Goal: Information Seeking & Learning: Learn about a topic

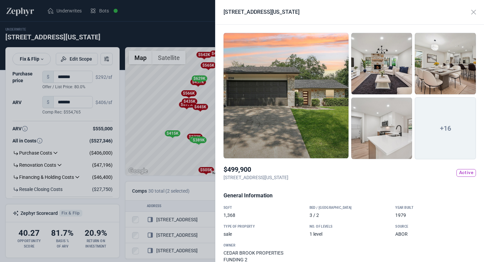
scroll to position [304, 0]
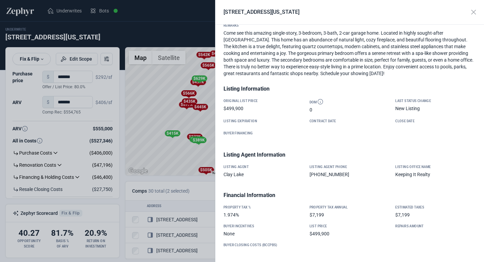
click at [168, 31] on div at bounding box center [242, 131] width 484 height 262
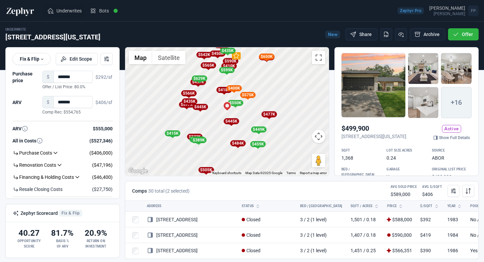
click at [75, 10] on span "Underwrites" at bounding box center [68, 10] width 25 height 7
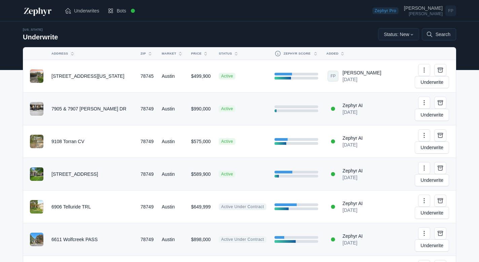
click at [434, 33] on button "Search" at bounding box center [439, 34] width 34 height 12
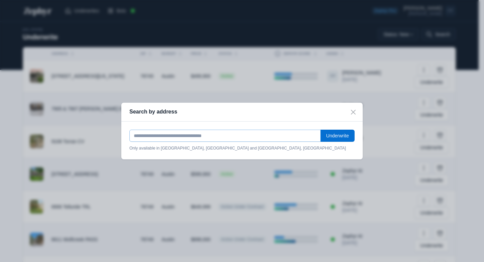
paste input "**********"
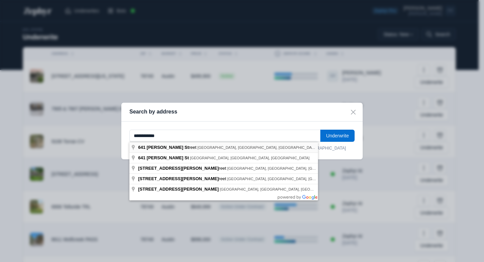
type input "**********"
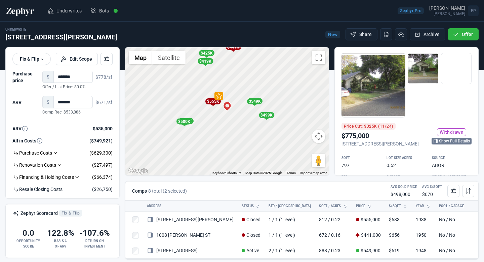
click at [443, 139] on link "Show Full Details" at bounding box center [452, 141] width 40 height 7
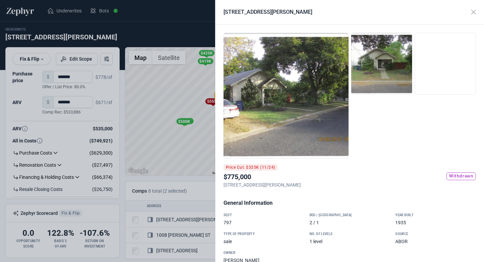
click at [370, 72] on div at bounding box center [381, 64] width 61 height 62
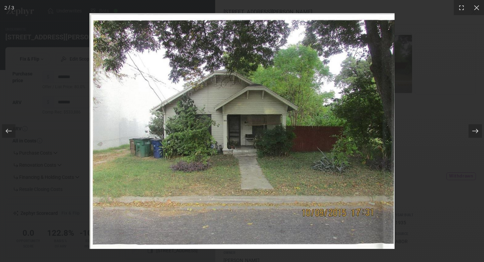
click at [474, 131] on icon at bounding box center [475, 131] width 6 height 4
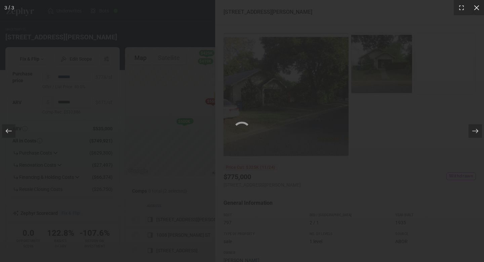
click at [476, 8] on icon at bounding box center [476, 7] width 5 height 5
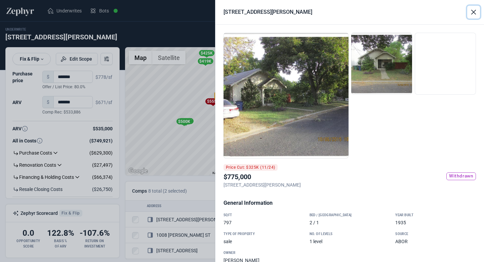
click at [473, 10] on button "Close" at bounding box center [473, 12] width 13 height 13
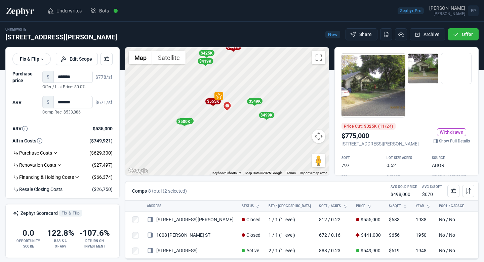
click at [208, 109] on div "To activate drag with keyboard, press Alt + Enter. Once in keyboard drag state,…" at bounding box center [226, 111] width 203 height 128
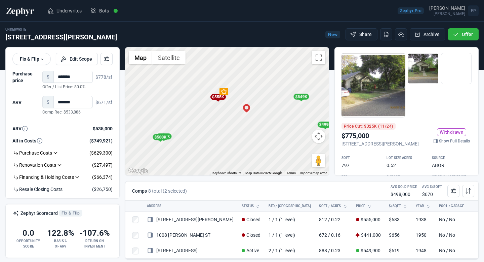
click at [212, 109] on div "To activate drag with keyboard, press Alt + Enter. Once in keyboard drag state,…" at bounding box center [226, 111] width 203 height 128
click at [226, 106] on div "To activate drag with keyboard, press Alt + Enter. Once in keyboard drag state,…" at bounding box center [226, 111] width 203 height 128
drag, startPoint x: 247, startPoint y: 109, endPoint x: 246, endPoint y: 149, distance: 39.7
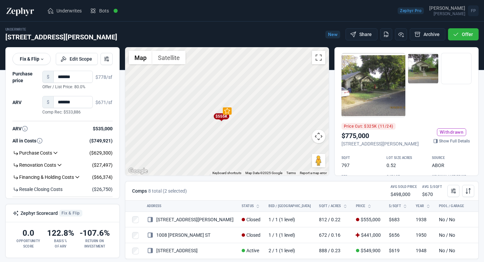
click at [246, 149] on div "To activate drag with keyboard, press Alt + Enter. Once in keyboard drag state,…" at bounding box center [226, 111] width 203 height 128
click at [222, 115] on div "$555K" at bounding box center [220, 116] width 15 height 6
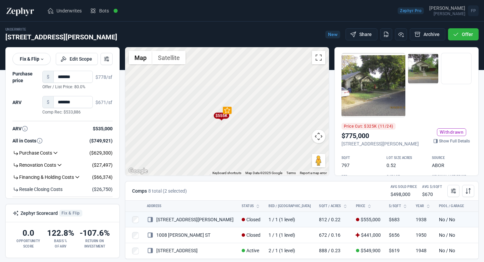
click at [219, 117] on div "$555K" at bounding box center [220, 116] width 15 height 6
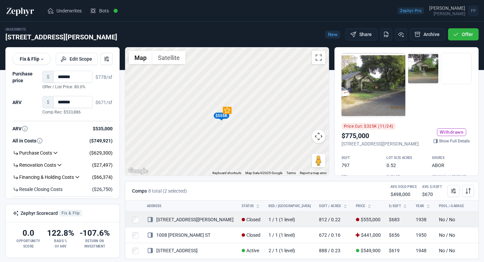
click at [185, 218] on link "642 Tillery ST" at bounding box center [190, 219] width 87 height 5
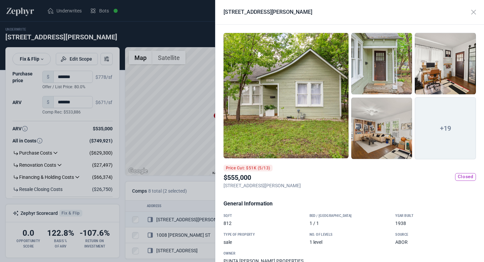
click at [325, 110] on div at bounding box center [286, 96] width 125 height 126
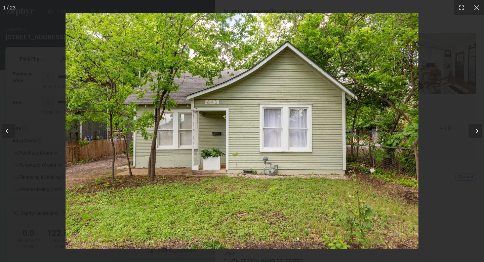
click at [469, 127] on div at bounding box center [475, 130] width 13 height 13
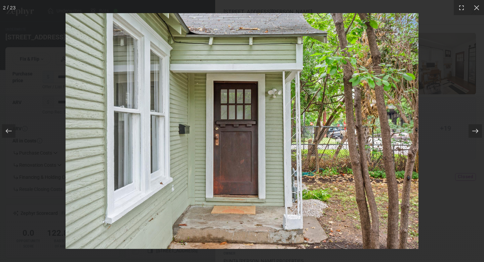
click at [480, 128] on div at bounding box center [475, 130] width 13 height 13
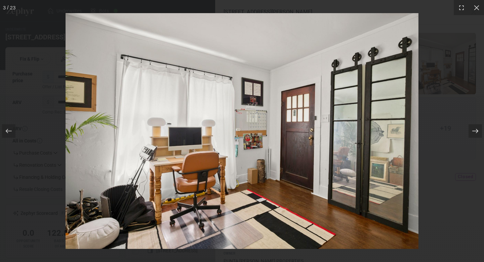
click at [480, 127] on div at bounding box center [475, 130] width 13 height 13
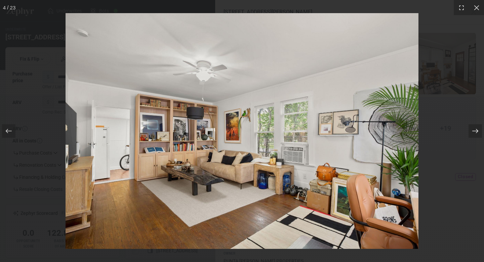
click at [480, 127] on div at bounding box center [475, 130] width 13 height 13
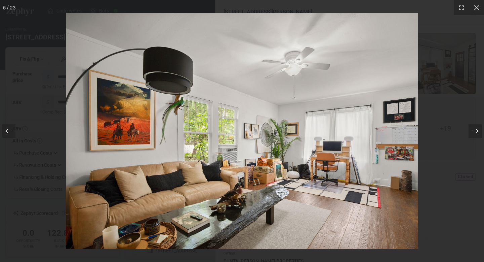
click at [480, 127] on div at bounding box center [475, 130] width 13 height 13
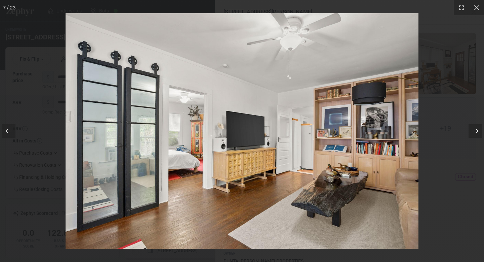
click at [480, 128] on div at bounding box center [475, 130] width 13 height 13
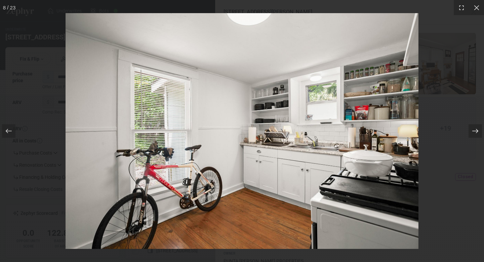
click at [480, 128] on div at bounding box center [475, 130] width 13 height 13
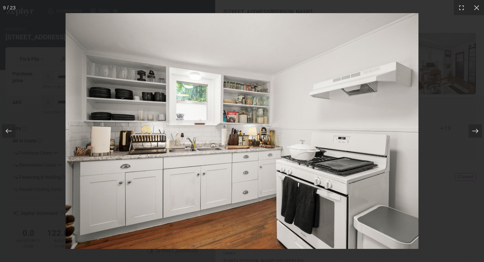
click at [480, 129] on div at bounding box center [475, 130] width 13 height 13
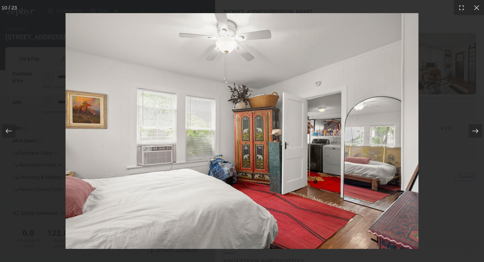
click at [480, 129] on div at bounding box center [475, 130] width 13 height 13
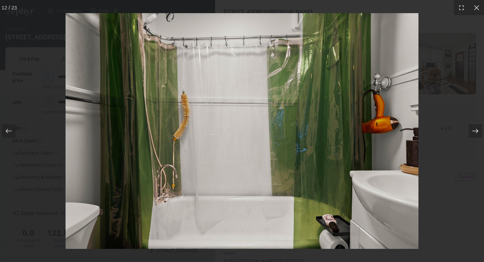
click at [480, 129] on div at bounding box center [475, 130] width 13 height 13
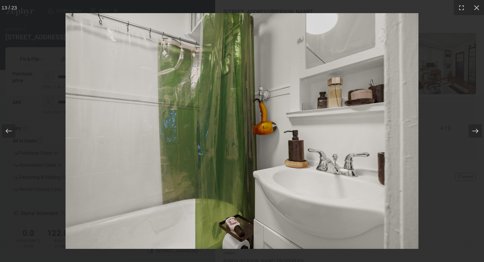
click at [480, 129] on div at bounding box center [475, 130] width 13 height 13
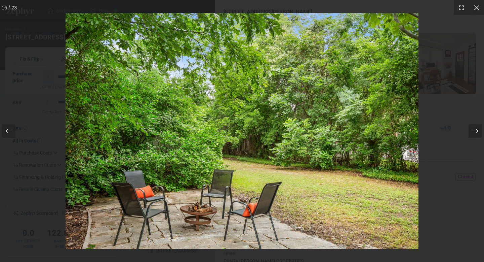
click at [478, 131] on icon at bounding box center [475, 131] width 6 height 4
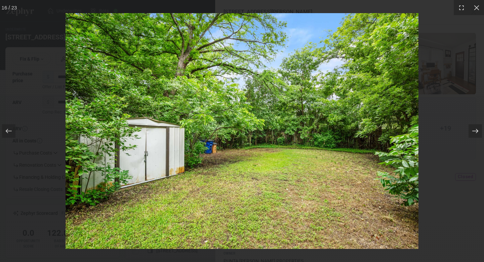
click at [478, 131] on icon at bounding box center [475, 131] width 6 height 4
click at [478, 131] on icon at bounding box center [475, 130] width 7 height 7
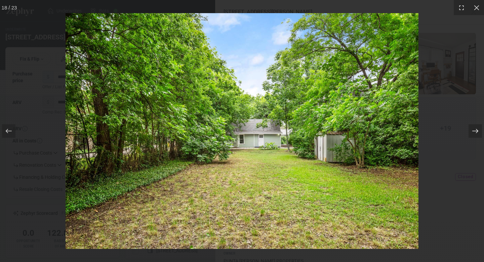
click at [478, 131] on icon at bounding box center [475, 130] width 7 height 7
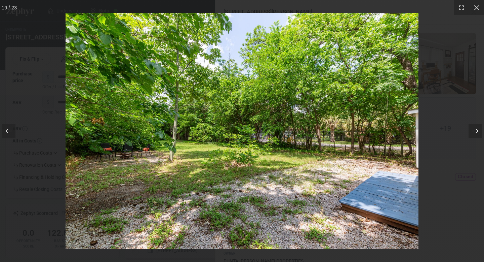
click at [478, 131] on icon at bounding box center [475, 130] width 7 height 7
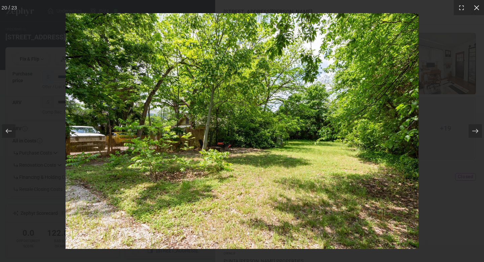
click at [474, 10] on icon at bounding box center [476, 7] width 7 height 7
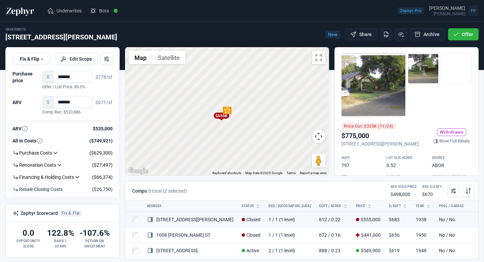
click at [161, 145] on div at bounding box center [242, 131] width 484 height 262
drag, startPoint x: 269, startPoint y: 151, endPoint x: 236, endPoint y: 136, distance: 36.1
click at [236, 136] on div "To activate drag with keyboard, press Alt + Enter. Once in keyboard drag state,…" at bounding box center [226, 111] width 203 height 128
click at [299, 133] on div "$499K" at bounding box center [299, 133] width 15 height 6
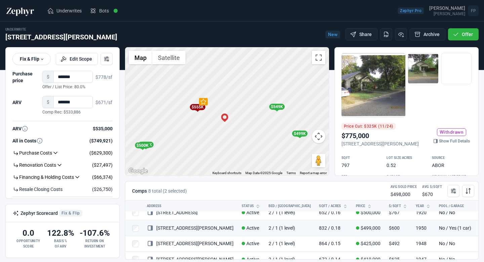
scroll to position [70, 0]
click at [279, 106] on div "$549K" at bounding box center [276, 107] width 15 height 6
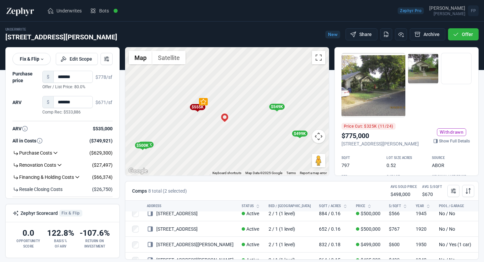
scroll to position [23, 0]
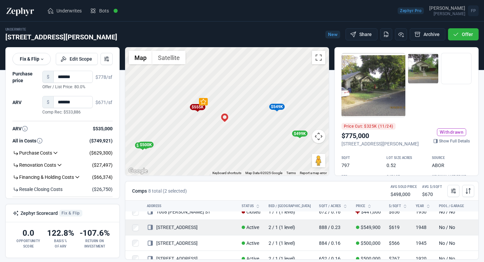
click at [179, 221] on td "746 Springdale RD" at bounding box center [190, 226] width 95 height 15
click at [177, 228] on link "746 Springdale RD" at bounding box center [172, 226] width 51 height 5
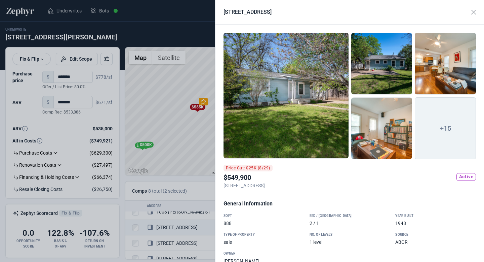
click at [324, 104] on div at bounding box center [286, 96] width 125 height 126
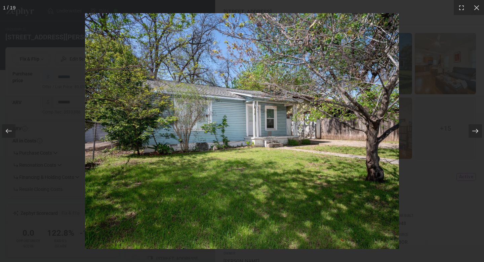
click at [475, 129] on icon at bounding box center [475, 130] width 7 height 7
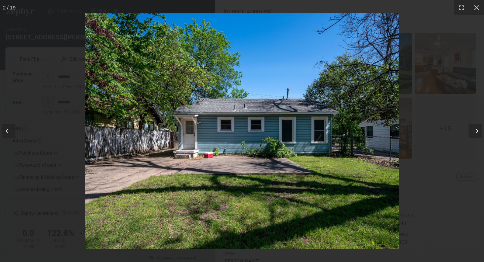
click at [475, 130] on icon at bounding box center [475, 130] width 7 height 7
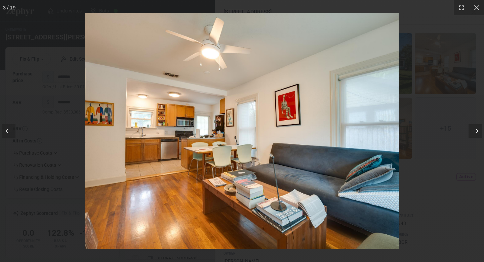
click at [475, 130] on icon at bounding box center [475, 130] width 7 height 7
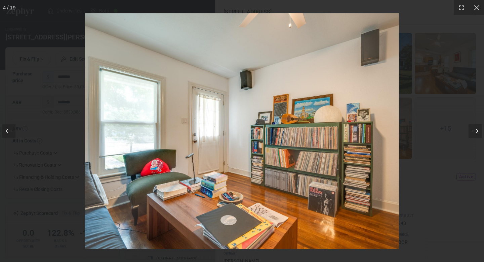
click at [475, 130] on icon at bounding box center [475, 130] width 7 height 7
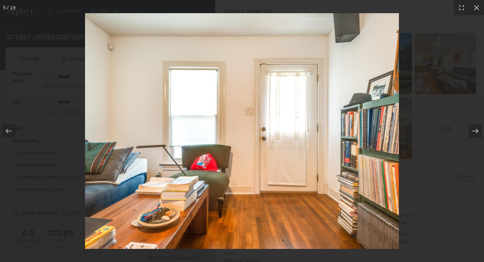
click at [475, 130] on icon at bounding box center [475, 130] width 7 height 7
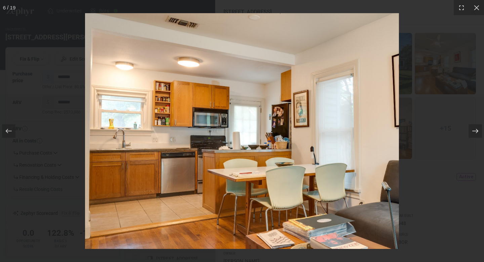
click at [475, 130] on icon at bounding box center [475, 130] width 7 height 7
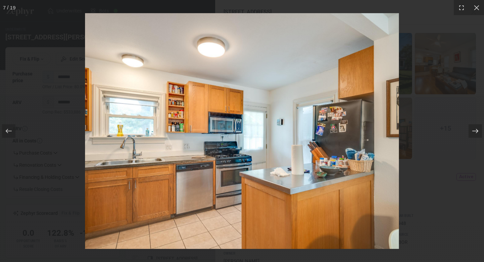
click at [475, 130] on icon at bounding box center [475, 130] width 7 height 7
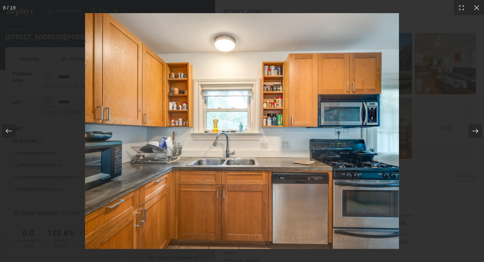
click at [475, 130] on icon at bounding box center [475, 130] width 7 height 7
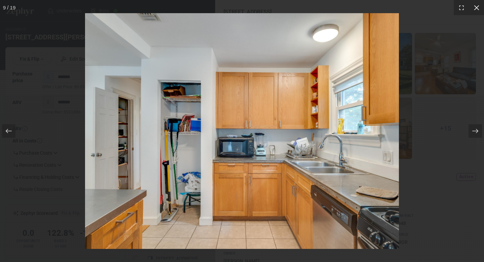
click at [478, 10] on icon at bounding box center [476, 7] width 7 height 7
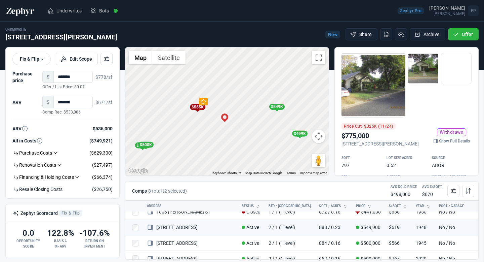
click at [199, 141] on div at bounding box center [242, 131] width 484 height 262
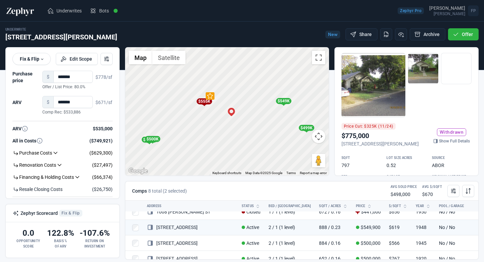
drag, startPoint x: 260, startPoint y: 128, endPoint x: 266, endPoint y: 124, distance: 7.4
click at [266, 124] on div "To activate drag with keyboard, press Alt + Enter. Once in keyboard drag state,…" at bounding box center [226, 111] width 203 height 128
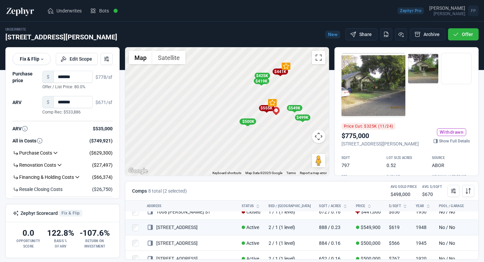
drag, startPoint x: 222, startPoint y: 101, endPoint x: 220, endPoint y: 105, distance: 4.5
click at [220, 105] on div "To activate drag with keyboard, press Alt + Enter. Once in keyboard drag state,…" at bounding box center [226, 111] width 203 height 128
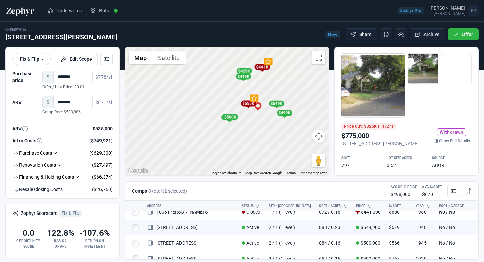
click at [221, 99] on div "To activate drag with keyboard, press Alt + Enter. Once in keyboard drag state,…" at bounding box center [226, 111] width 203 height 128
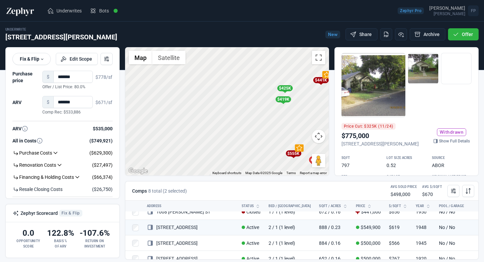
drag, startPoint x: 200, startPoint y: 92, endPoint x: 219, endPoint y: 134, distance: 45.9
click at [219, 134] on div "To activate drag with keyboard, press Alt + Enter. Once in keyboard drag state,…" at bounding box center [226, 111] width 203 height 128
